Goal: Navigation & Orientation: Understand site structure

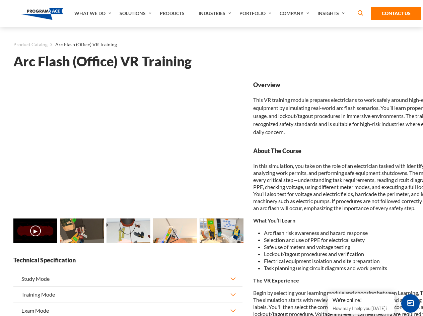
click at [94, 13] on link "What We Do" at bounding box center [93, 13] width 45 height 27
click at [136, 13] on link "Solutions" at bounding box center [136, 13] width 40 height 27
click at [216, 13] on link "Industries" at bounding box center [215, 13] width 41 height 27
click at [296, 13] on link "Company" at bounding box center [296, 13] width 38 height 27
click at [333, 13] on link "Insights" at bounding box center [332, 13] width 36 height 27
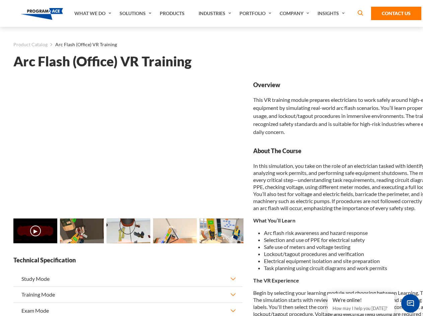
click at [0, 235] on main "Product Catalog Arc Flash (Office) VR Training Arc Flash (Office) VR Training L…" at bounding box center [211, 293] width 423 height 532
